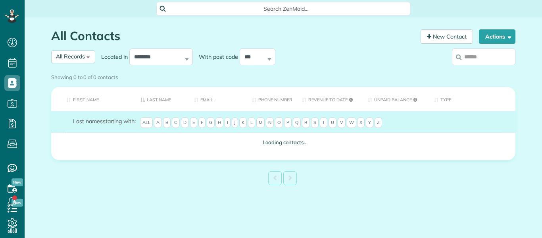
scroll to position [4, 4]
click at [487, 70] on div "Showing 0 to 0 of 0 contacts" at bounding box center [283, 77] width 477 height 14
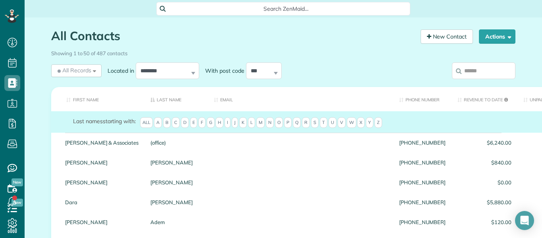
click at [463, 56] on div "Showing 1 to 50 of 487 contacts" at bounding box center [283, 51] width 465 height 11
click at [469, 71] on input "search" at bounding box center [484, 70] width 64 height 17
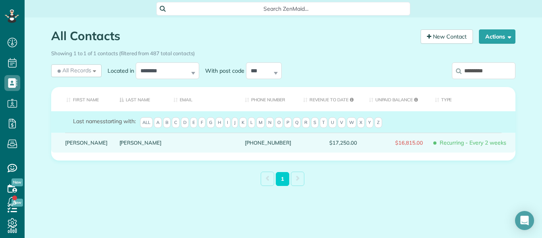
type input "*********"
click at [120, 145] on link "Lombardo" at bounding box center [141, 143] width 42 height 6
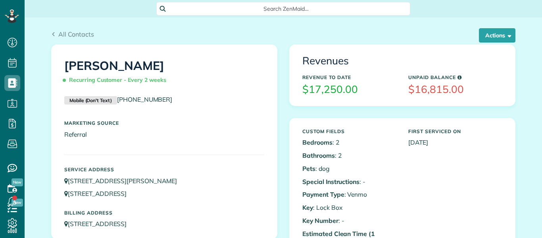
scroll to position [4, 4]
click at [508, 31] on button "Actions" at bounding box center [497, 35] width 37 height 14
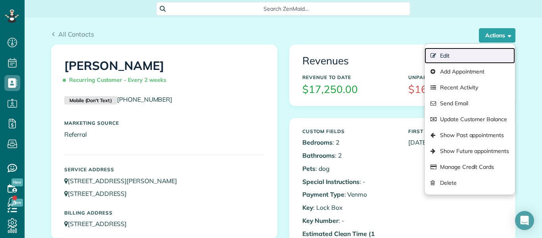
click at [474, 50] on link "Edit" at bounding box center [470, 56] width 91 height 16
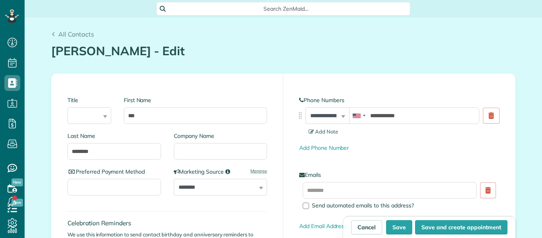
scroll to position [4, 4]
type input "**********"
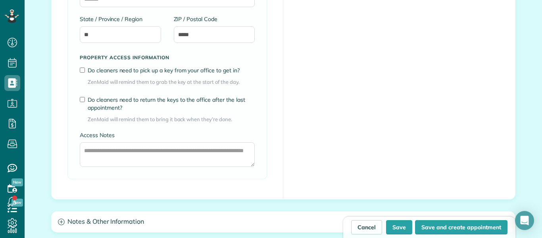
scroll to position [891, 0]
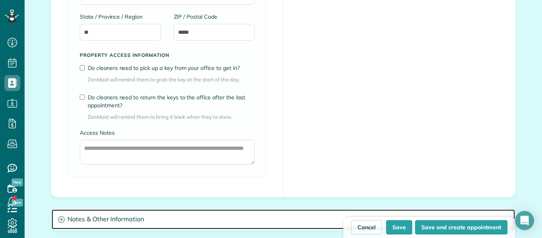
click at [96, 219] on h3 "Notes & Other Information" at bounding box center [284, 219] width 464 height 20
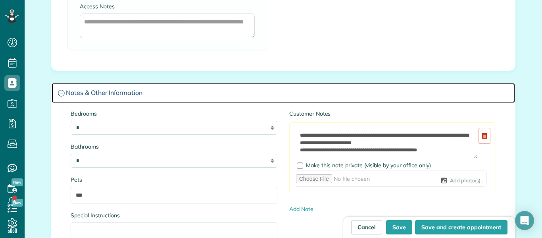
scroll to position [1023, 0]
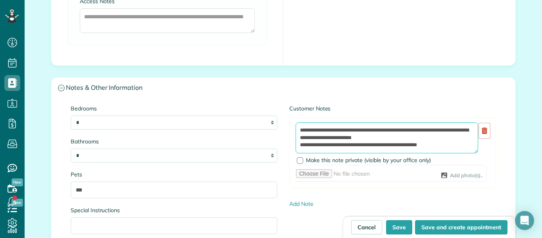
click at [442, 146] on textarea "**********" at bounding box center [387, 137] width 183 height 31
click at [407, 130] on textarea "**********" at bounding box center [387, 137] width 183 height 31
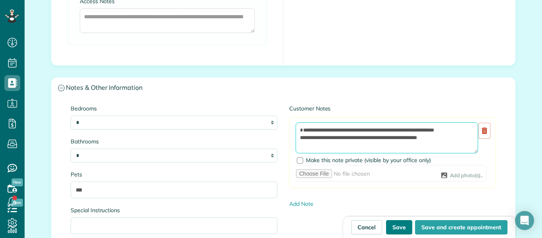
type textarea "**********"
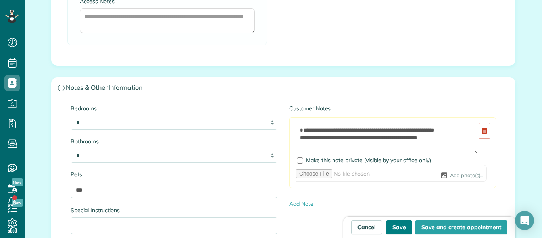
click at [395, 227] on button "Save" at bounding box center [399, 227] width 26 height 14
type input "**********"
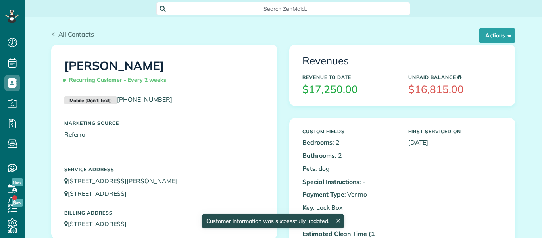
scroll to position [4, 4]
click at [67, 33] on span "All Contacts" at bounding box center [76, 34] width 36 height 8
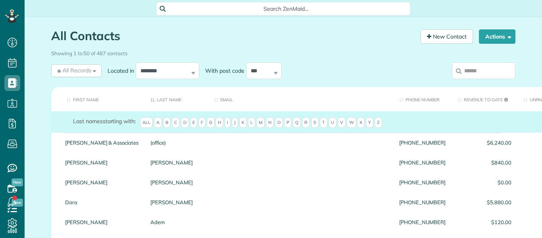
scroll to position [4, 4]
click at [486, 68] on input "search" at bounding box center [484, 70] width 64 height 17
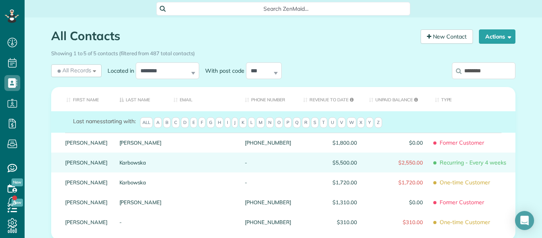
type input "********"
click at [292, 168] on div "-" at bounding box center [268, 162] width 58 height 20
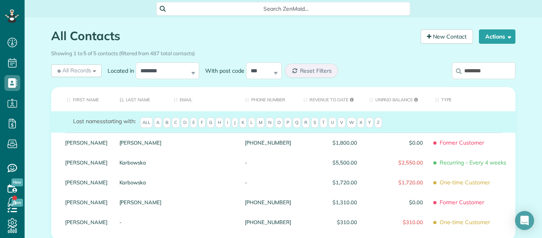
click at [292, 168] on div "-" at bounding box center [268, 162] width 58 height 20
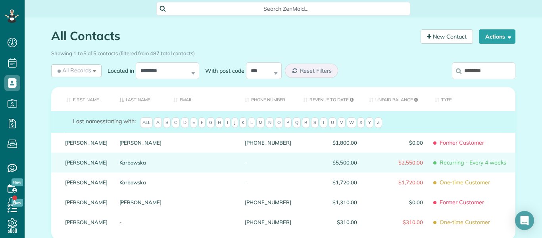
click at [239, 167] on div at bounding box center [203, 162] width 71 height 20
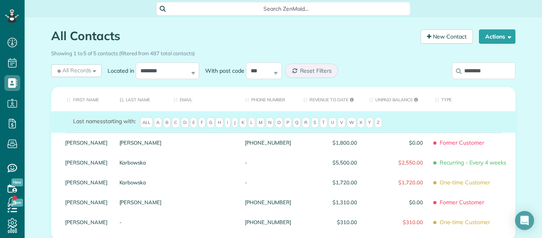
click at [239, 167] on div at bounding box center [203, 162] width 71 height 20
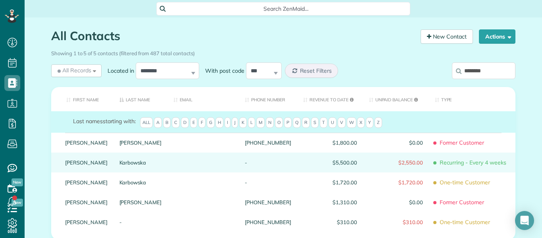
click at [339, 165] on span "$5,500.00" at bounding box center [330, 163] width 54 height 6
click at [275, 169] on div "-" at bounding box center [268, 162] width 58 height 20
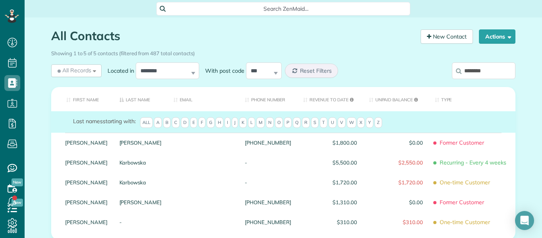
click at [275, 169] on div "-" at bounding box center [268, 162] width 58 height 20
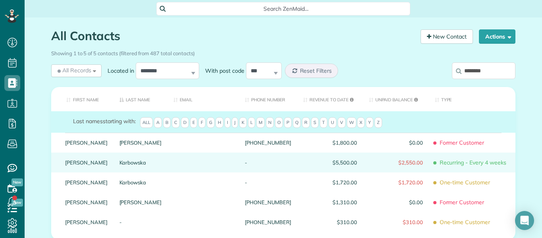
click at [168, 169] on div at bounding box center [203, 162] width 71 height 20
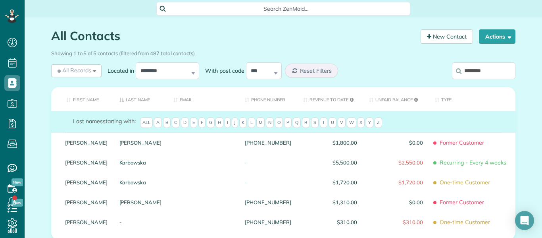
click at [168, 169] on div at bounding box center [203, 162] width 71 height 20
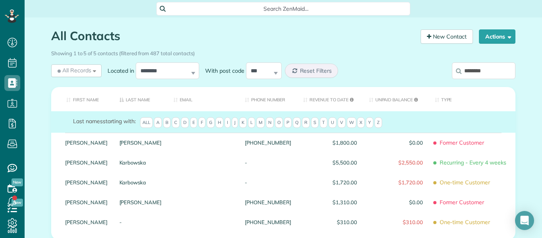
click at [168, 169] on div at bounding box center [203, 162] width 71 height 20
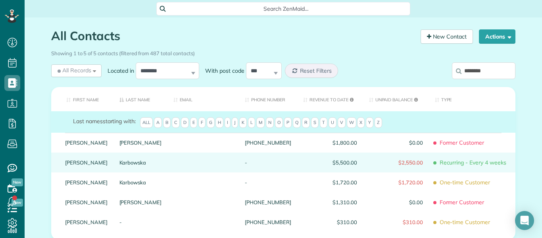
click at [168, 167] on div at bounding box center [203, 162] width 71 height 20
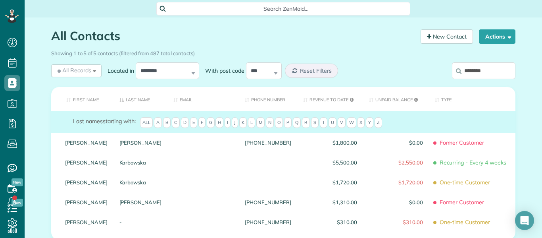
click at [168, 167] on div at bounding box center [203, 162] width 71 height 20
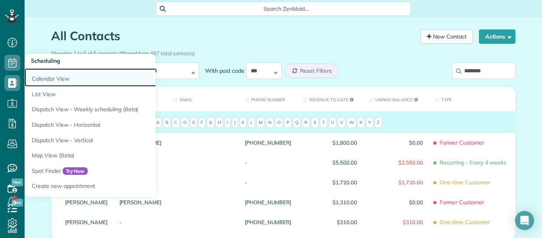
click at [45, 80] on link "Calendar View" at bounding box center [124, 77] width 199 height 18
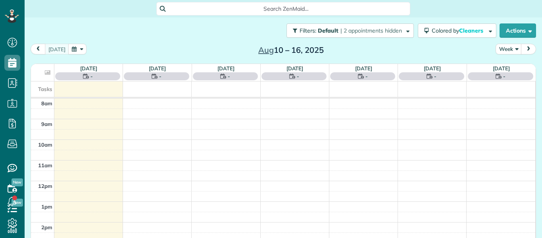
scroll to position [4, 4]
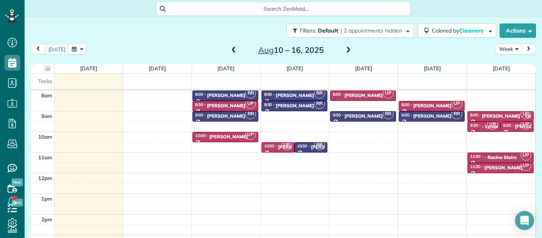
click at [234, 52] on span at bounding box center [234, 50] width 9 height 7
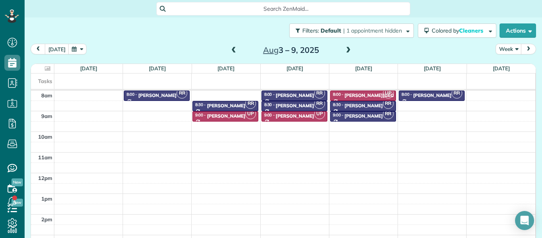
click at [234, 50] on span at bounding box center [234, 50] width 9 height 7
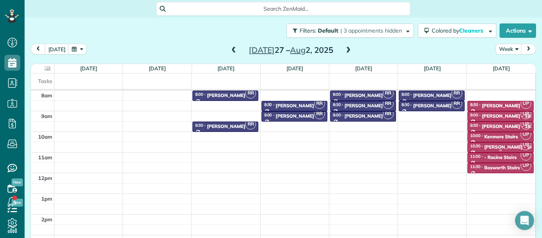
click at [488, 147] on div "Anna Karbowska - Staircase" at bounding box center [516, 147] width 64 height 6
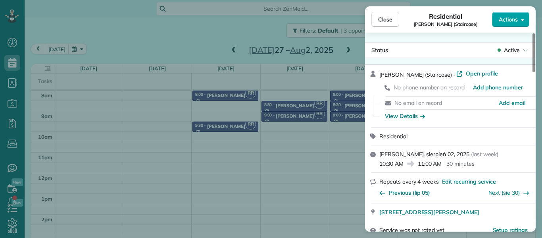
click at [521, 20] on icon "button" at bounding box center [522, 20] width 3 height 6
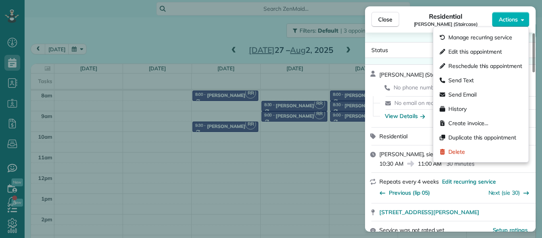
click at [395, 38] on div "Status Active Anna Karbowska (Staircase) · Open profile No phone number on reco…" at bounding box center [450, 132] width 171 height 199
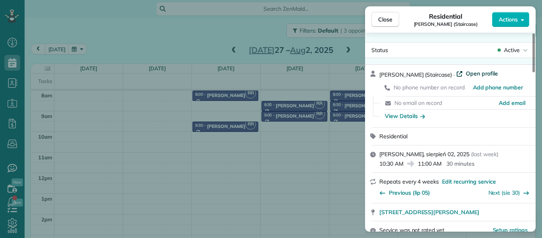
click at [484, 74] on span "Open profile" at bounding box center [482, 73] width 32 height 8
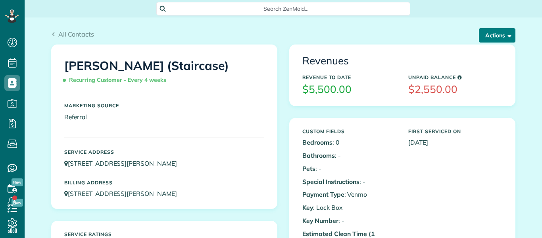
scroll to position [4, 4]
click at [502, 35] on button "Actions" at bounding box center [497, 35] width 37 height 14
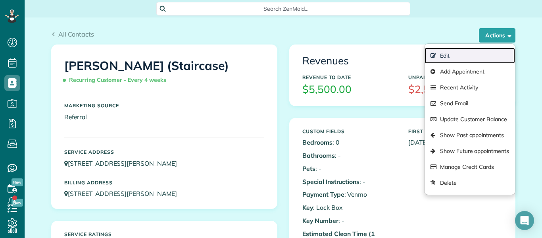
click at [466, 59] on link "Edit" at bounding box center [470, 56] width 91 height 16
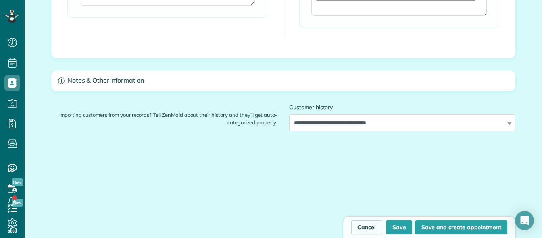
scroll to position [732, 0]
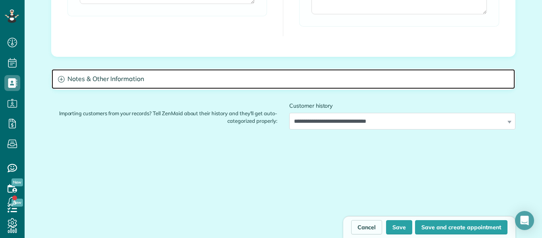
click at [116, 79] on h3 "Notes & Other Information" at bounding box center [284, 79] width 464 height 20
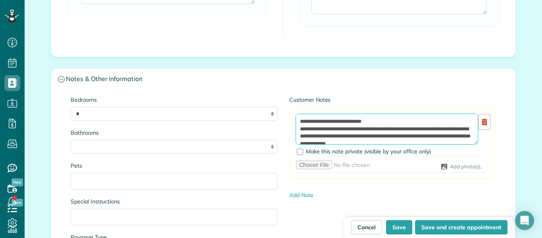
click at [381, 141] on textarea "**********" at bounding box center [387, 129] width 183 height 31
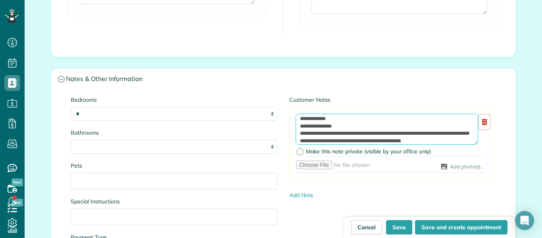
scroll to position [33, 0]
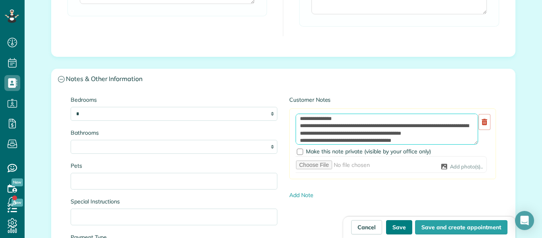
type textarea "**********"
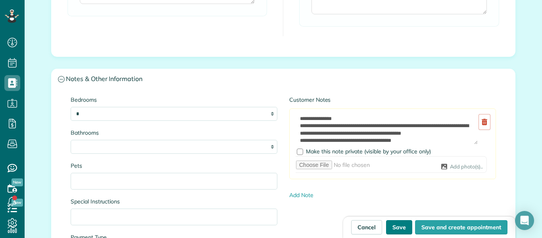
click at [403, 225] on button "Save" at bounding box center [399, 227] width 26 height 14
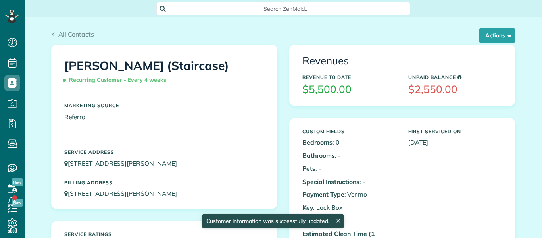
scroll to position [4, 4]
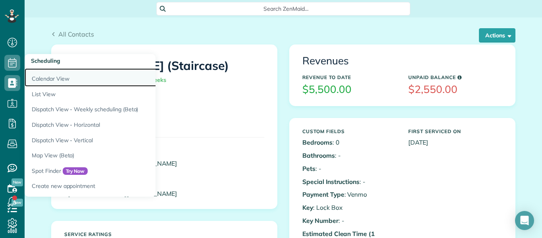
click at [42, 79] on link "Calendar View" at bounding box center [124, 77] width 199 height 18
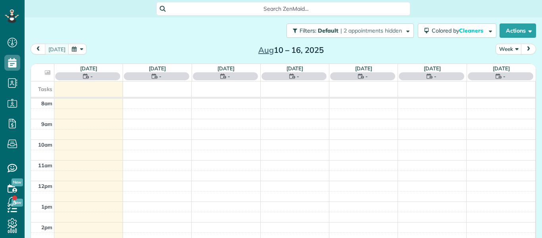
scroll to position [4, 4]
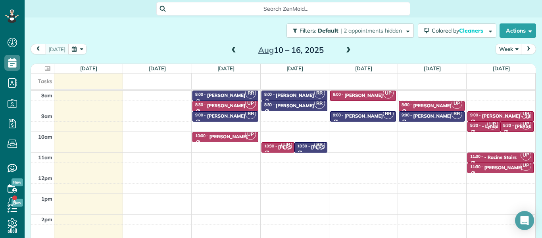
click at [232, 49] on span at bounding box center [234, 50] width 9 height 7
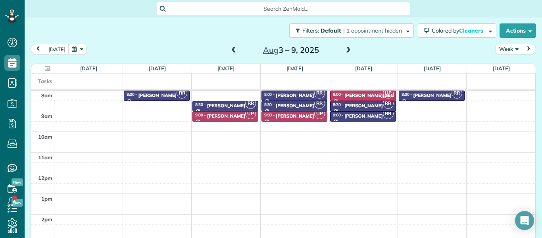
click at [348, 48] on span at bounding box center [348, 50] width 9 height 7
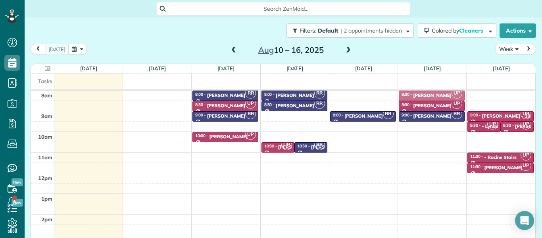
drag, startPoint x: 364, startPoint y: 95, endPoint x: 409, endPoint y: 95, distance: 45.3
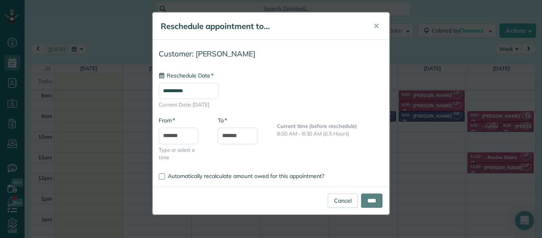
type input "**********"
click at [365, 201] on input "****" at bounding box center [371, 200] width 21 height 14
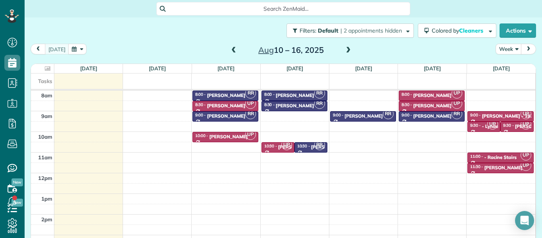
click at [234, 49] on span at bounding box center [234, 50] width 9 height 7
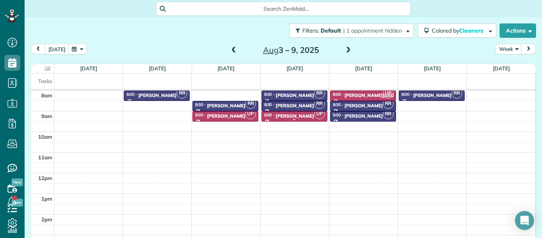
click at [284, 116] on div "[PERSON_NAME]" at bounding box center [295, 116] width 39 height 6
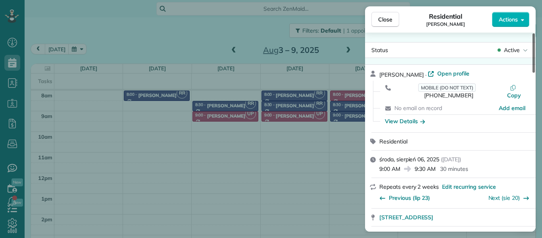
drag, startPoint x: 534, startPoint y: 69, endPoint x: 541, endPoint y: 64, distance: 9.0
click at [535, 64] on div at bounding box center [534, 52] width 2 height 39
click at [383, 18] on span "Close" at bounding box center [385, 19] width 14 height 8
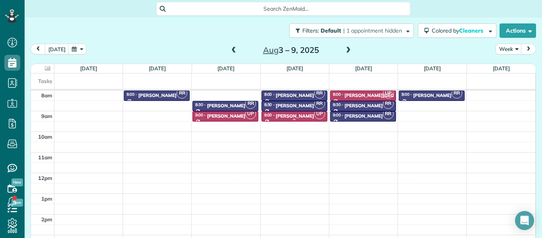
click at [293, 115] on div "[PERSON_NAME]" at bounding box center [295, 116] width 39 height 6
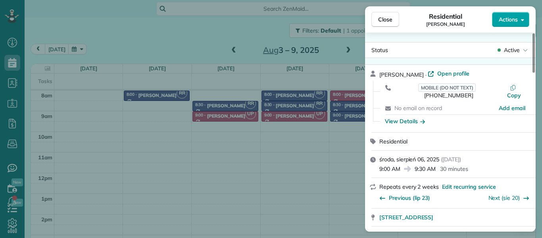
click at [517, 17] on span "Actions" at bounding box center [508, 19] width 19 height 8
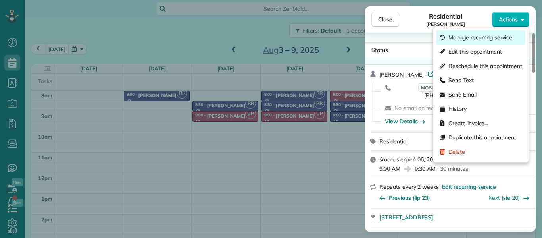
click at [501, 37] on span "Manage recurring service" at bounding box center [481, 37] width 64 height 8
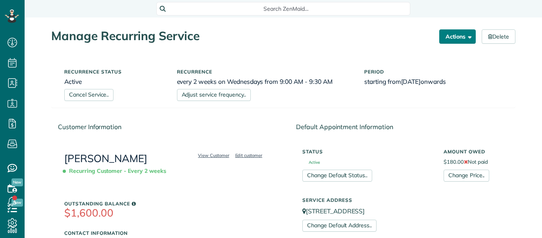
scroll to position [4, 4]
click at [455, 36] on button "Actions" at bounding box center [458, 36] width 37 height 14
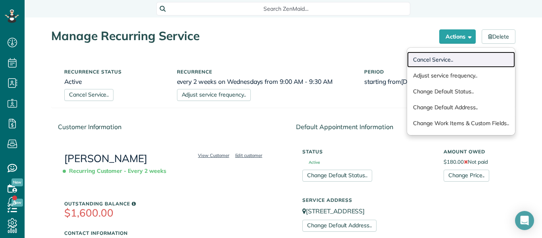
click at [438, 59] on link "Cancel Service.." at bounding box center [461, 60] width 108 height 16
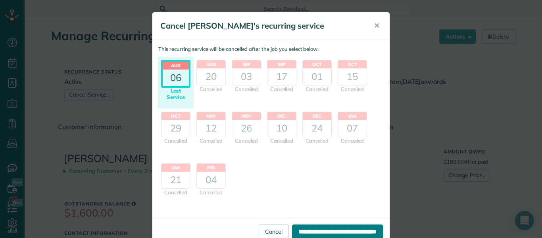
click at [292, 230] on input "**********" at bounding box center [337, 231] width 91 height 14
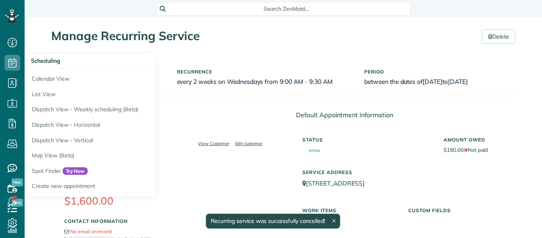
scroll to position [4, 4]
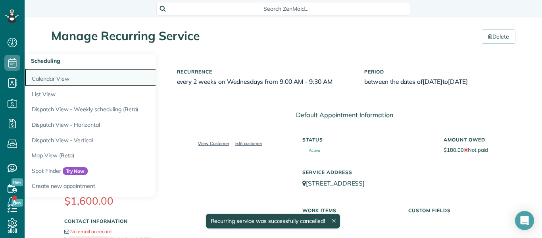
click at [47, 79] on link "Calendar View" at bounding box center [124, 77] width 199 height 18
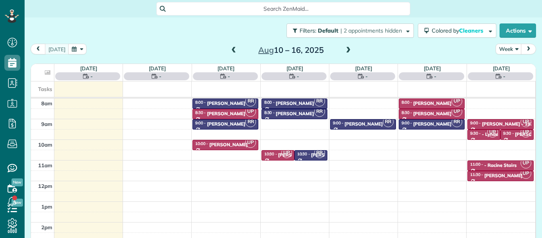
scroll to position [4, 4]
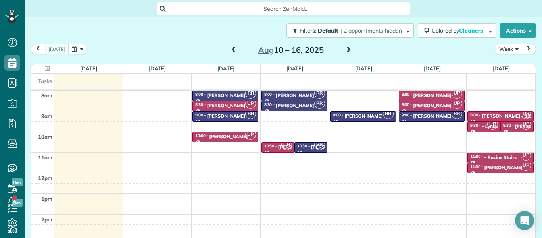
click at [270, 114] on div "8am 9am 10am 11am 12pm 1pm 2pm 3pm 4pm RR 8:00 - 8:30 [PERSON_NAME] [PHONE_NUMB…" at bounding box center [283, 183] width 505 height 185
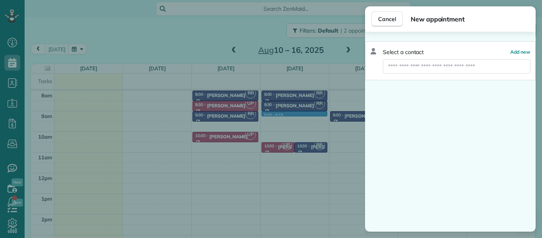
click at [111, 28] on div "Cancel New appointment Select a contact Add new" at bounding box center [271, 119] width 542 height 238
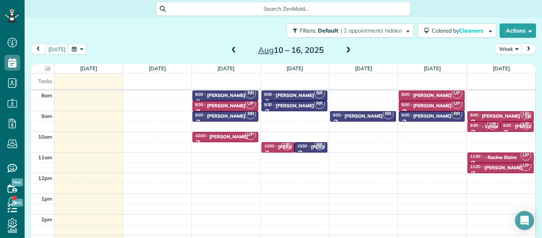
click at [233, 47] on span at bounding box center [234, 50] width 9 height 7
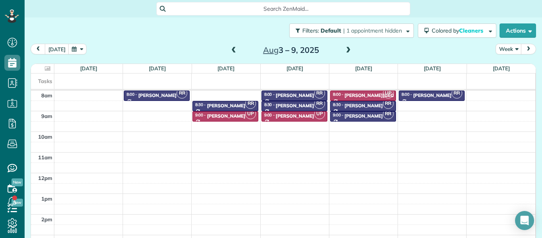
click at [233, 47] on span at bounding box center [234, 50] width 9 height 7
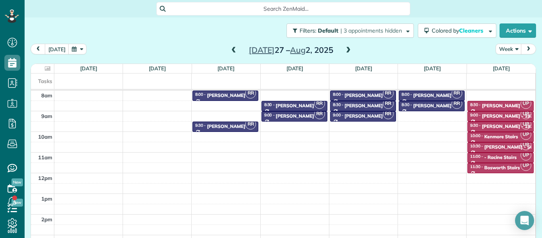
click at [348, 49] on span at bounding box center [348, 50] width 9 height 7
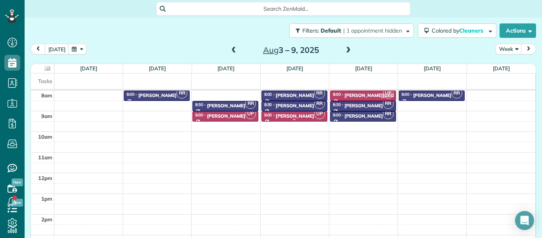
click at [298, 115] on div "9:00 - 9:30 [PERSON_NAME]" at bounding box center [294, 115] width 61 height 6
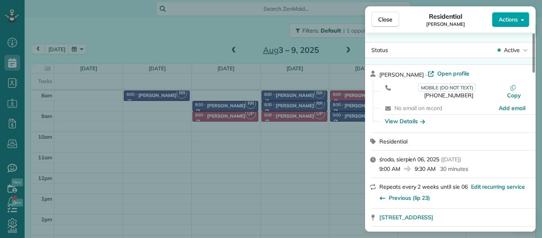
click at [510, 19] on span "Actions" at bounding box center [508, 19] width 19 height 8
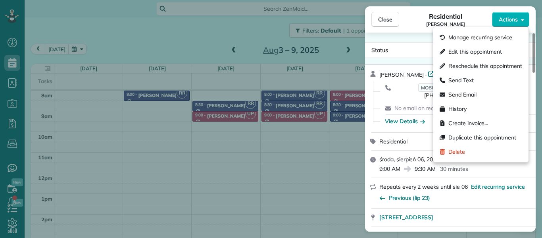
click at [472, 17] on div "Residential Mariana" at bounding box center [445, 20] width 93 height 16
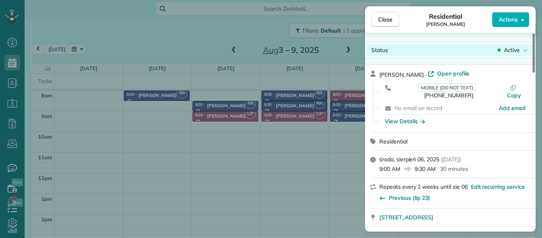
click at [497, 50] on div "Active" at bounding box center [512, 50] width 33 height 8
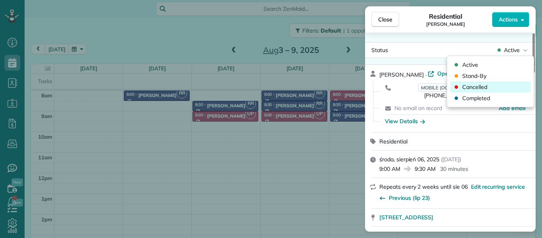
click at [471, 87] on span "Cancelled" at bounding box center [475, 87] width 25 height 8
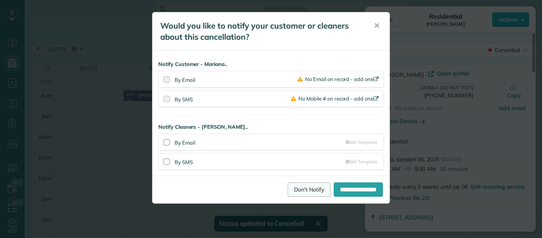
click at [302, 187] on link "Don't Notify" at bounding box center [309, 189] width 43 height 14
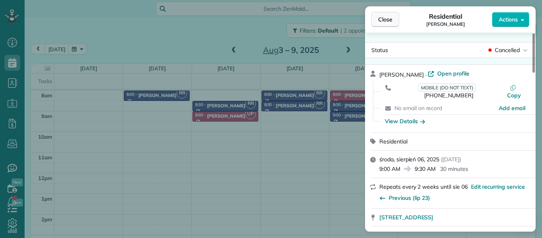
click at [384, 15] on button "Close" at bounding box center [386, 19] width 28 height 15
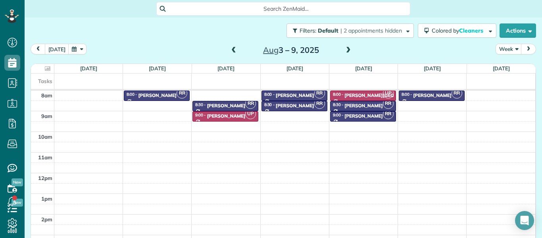
click at [346, 50] on span at bounding box center [348, 50] width 9 height 7
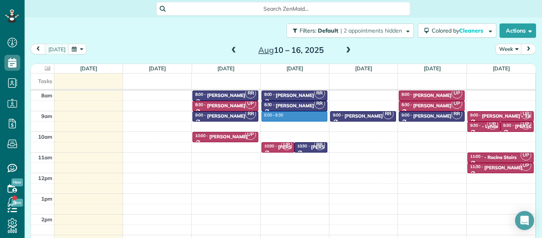
drag, startPoint x: 285, startPoint y: 112, endPoint x: 286, endPoint y: 120, distance: 8.1
click at [286, 120] on div "8am 9am 10am 11am 12pm 1pm 2pm 3pm 4pm RR 8:00 - 8:30 [PERSON_NAME] [PHONE_NUMB…" at bounding box center [283, 183] width 505 height 185
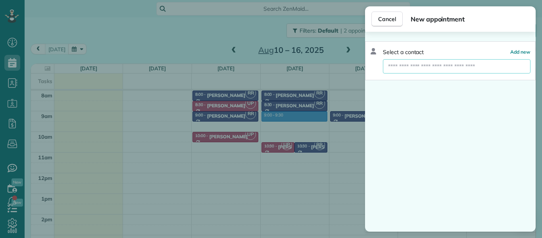
click at [402, 69] on input "text" at bounding box center [457, 66] width 148 height 14
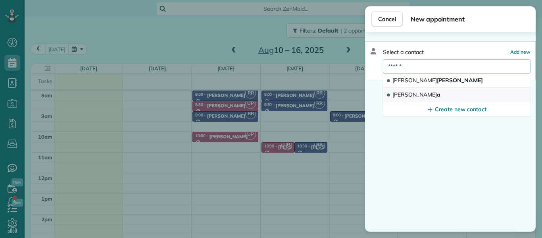
type input "******"
click at [413, 95] on span "[PERSON_NAME]" at bounding box center [417, 94] width 48 height 7
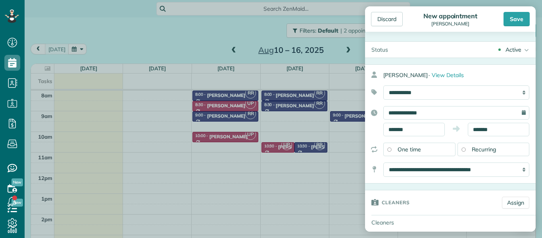
click at [499, 150] on div "Recurring" at bounding box center [494, 150] width 72 height 14
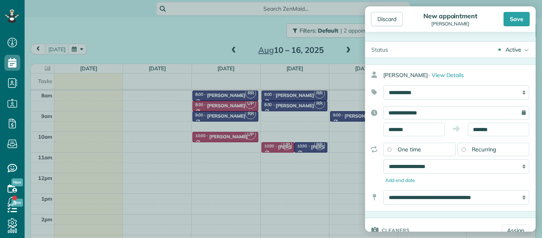
click at [519, 146] on div "Recurring" at bounding box center [494, 150] width 72 height 14
drag, startPoint x: 534, startPoint y: 85, endPoint x: 481, endPoint y: 12, distance: 90.7
click at [481, 12] on div "Discard New appointment [PERSON_NAME] Save Status Active Active Stand-By Cancel…" at bounding box center [450, 118] width 171 height 225
drag, startPoint x: 477, startPoint y: 76, endPoint x: 466, endPoint y: 115, distance: 40.7
click at [466, 115] on div "**********" at bounding box center [450, 137] width 171 height 147
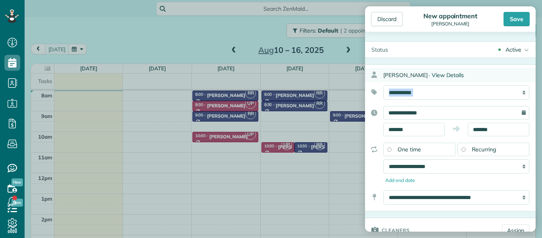
click at [432, 74] on span "View Details" at bounding box center [448, 74] width 32 height 7
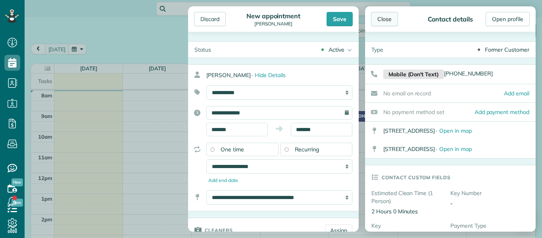
click at [390, 19] on div "Close" at bounding box center [384, 19] width 27 height 14
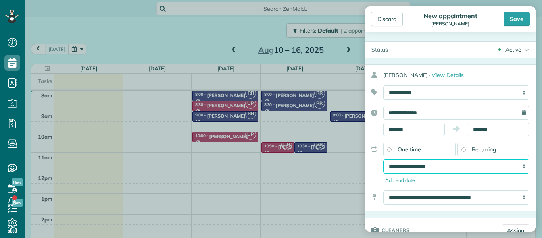
click at [500, 167] on select "**********" at bounding box center [457, 166] width 146 height 14
select select "**********"
click at [384, 159] on select "**********" at bounding box center [457, 166] width 146 height 14
click at [440, 182] on div "Add end date" at bounding box center [457, 180] width 146 height 7
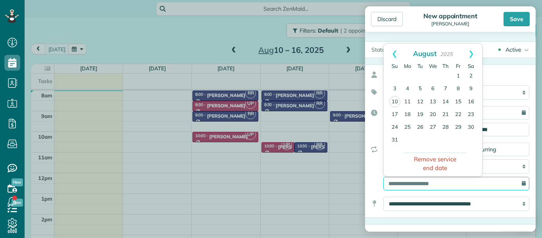
click at [446, 184] on input "text" at bounding box center [457, 184] width 146 height 14
click at [376, 179] on div "**********" at bounding box center [450, 167] width 171 height 48
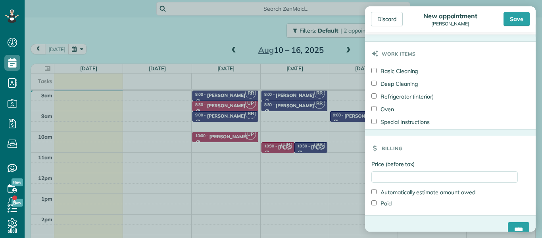
scroll to position [433, 0]
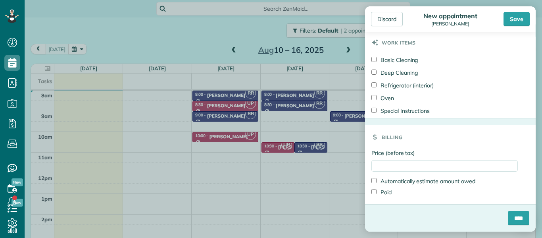
drag, startPoint x: 534, startPoint y: 197, endPoint x: 508, endPoint y: 172, distance: 35.9
click at [403, 166] on input "Price (before tax)" at bounding box center [445, 166] width 147 height 12
type input "******"
click at [373, 61] on label "Basic Cleaning" at bounding box center [395, 60] width 46 height 8
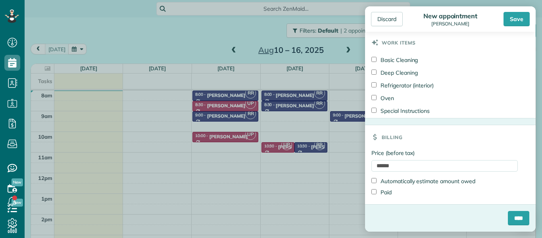
click at [432, 52] on div "Work items" at bounding box center [450, 43] width 171 height 24
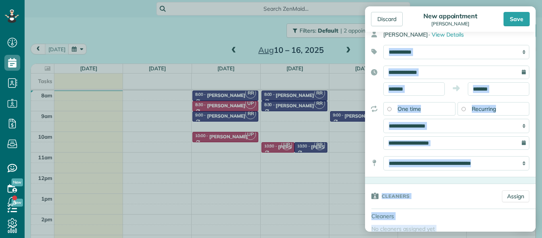
scroll to position [27, 0]
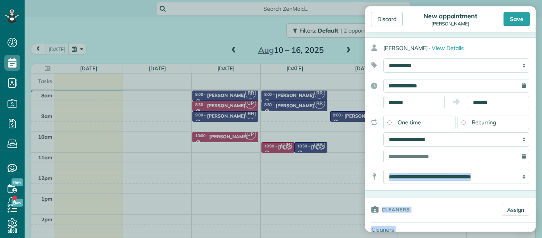
drag, startPoint x: 432, startPoint y: 52, endPoint x: 439, endPoint y: 189, distance: 136.4
click at [508, 211] on link "Assign" at bounding box center [515, 210] width 27 height 12
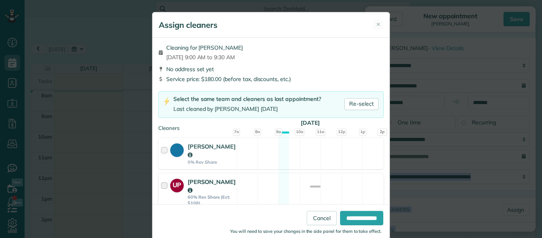
click at [165, 187] on div at bounding box center [165, 191] width 9 height 28
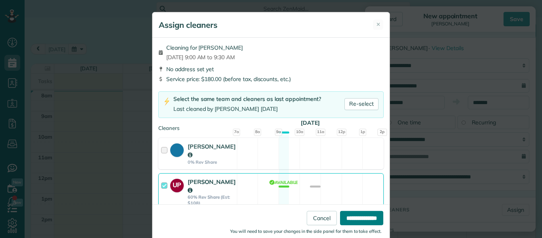
click at [361, 216] on input "**********" at bounding box center [361, 218] width 43 height 14
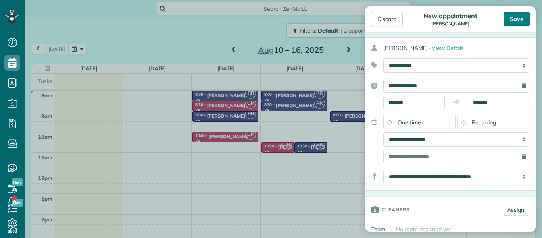
click at [517, 21] on div "Save" at bounding box center [517, 19] width 26 height 14
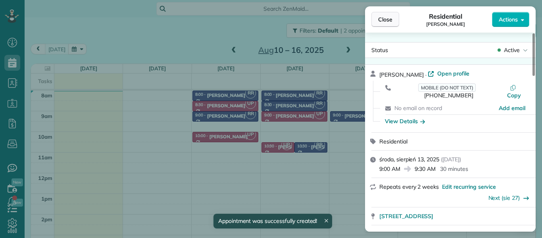
click at [385, 20] on span "Close" at bounding box center [385, 19] width 14 height 8
